Goal: Information Seeking & Learning: Learn about a topic

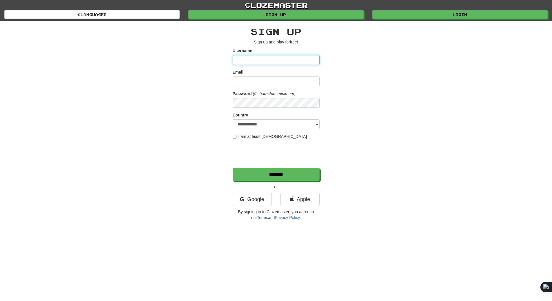
click at [287, 56] on input "Username" at bounding box center [276, 60] width 87 height 10
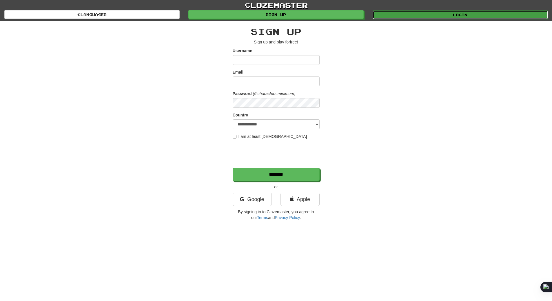
click at [438, 15] on link "Login" at bounding box center [460, 14] width 175 height 9
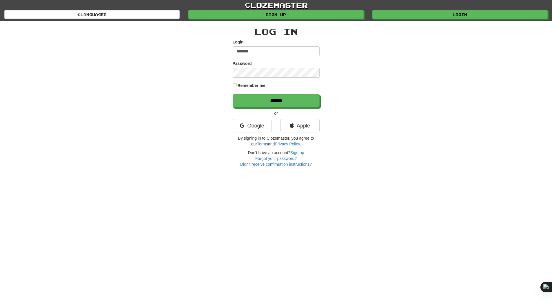
click at [242, 88] on label "Remember me" at bounding box center [251, 86] width 28 height 6
click at [258, 99] on input "******" at bounding box center [276, 101] width 87 height 13
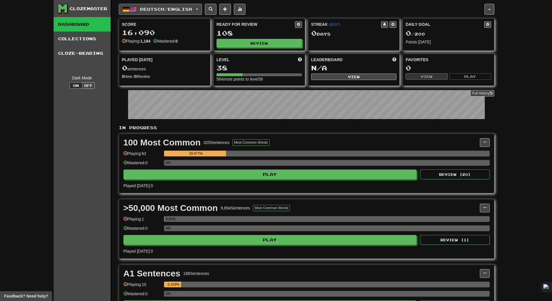
click at [179, 8] on span "Deutsch / English" at bounding box center [166, 9] width 52 height 5
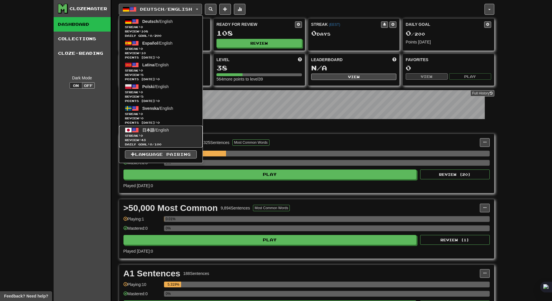
click at [170, 142] on span "Daily Goal: 0 / 100" at bounding box center [161, 144] width 72 height 4
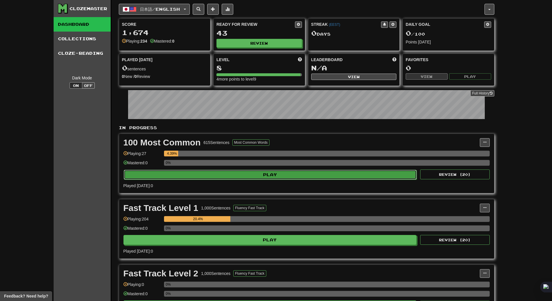
click at [210, 177] on button "Play" at bounding box center [270, 175] width 293 height 10
select select "**"
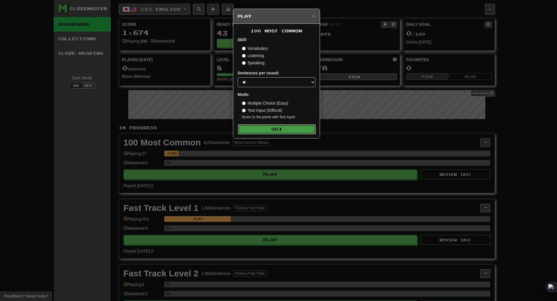
click at [264, 132] on button "Go" at bounding box center [277, 129] width 78 height 10
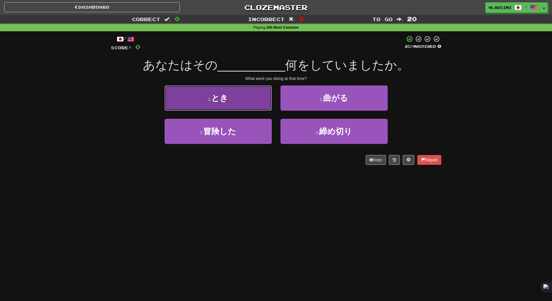
click at [257, 96] on button "1 . とき" at bounding box center [218, 98] width 107 height 25
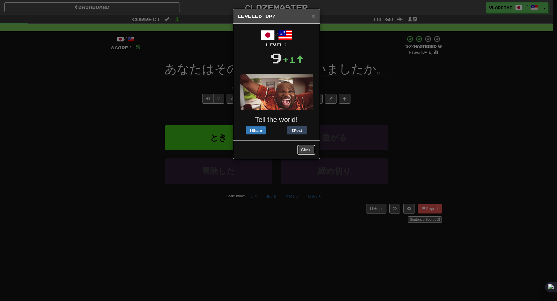
click at [304, 151] on button "Close" at bounding box center [306, 150] width 18 height 10
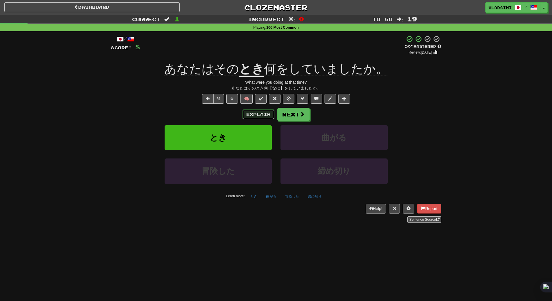
click at [266, 114] on button "Explain" at bounding box center [259, 115] width 32 height 10
